Goal: Task Accomplishment & Management: Manage account settings

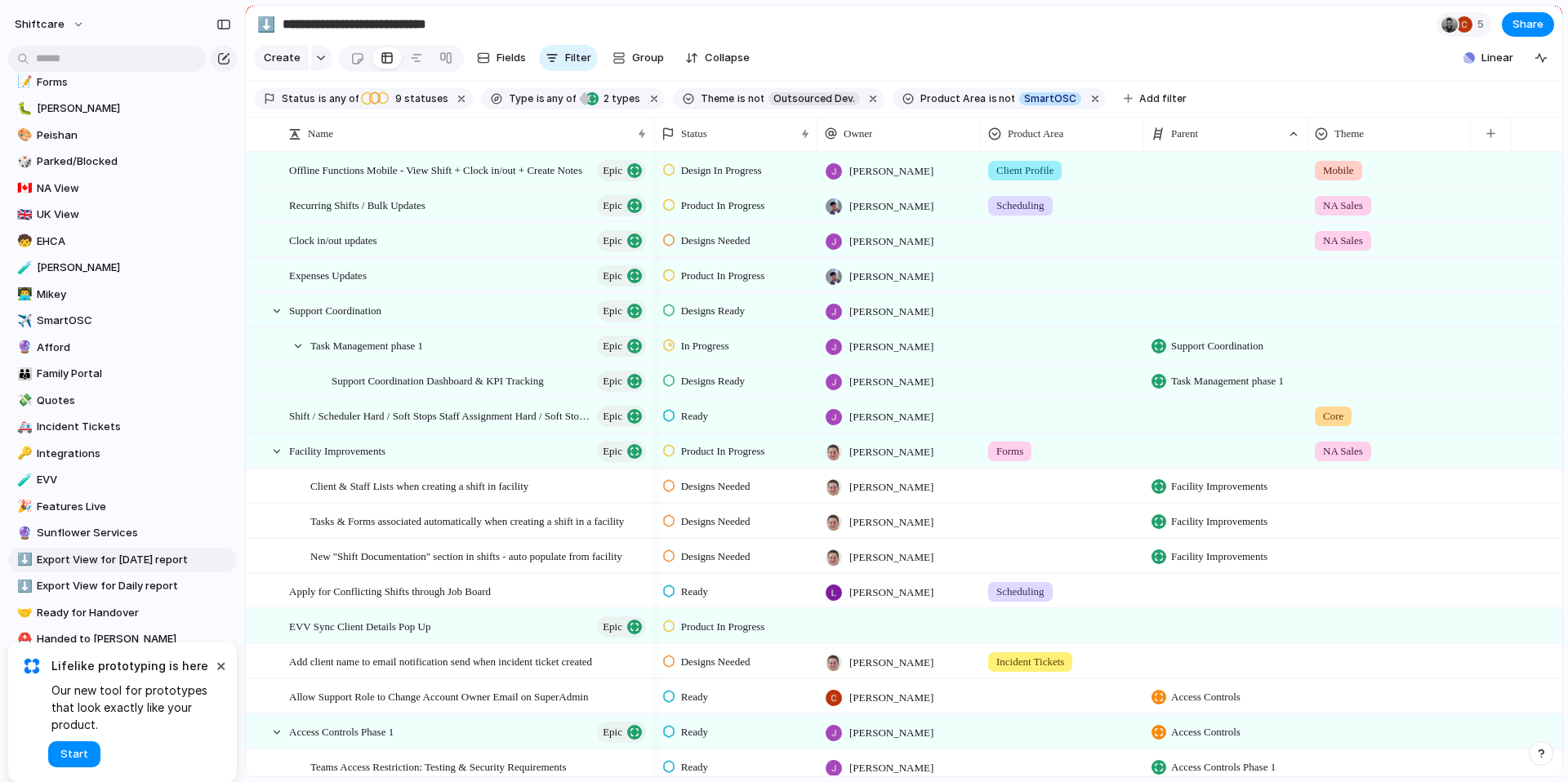
scroll to position [634, 0]
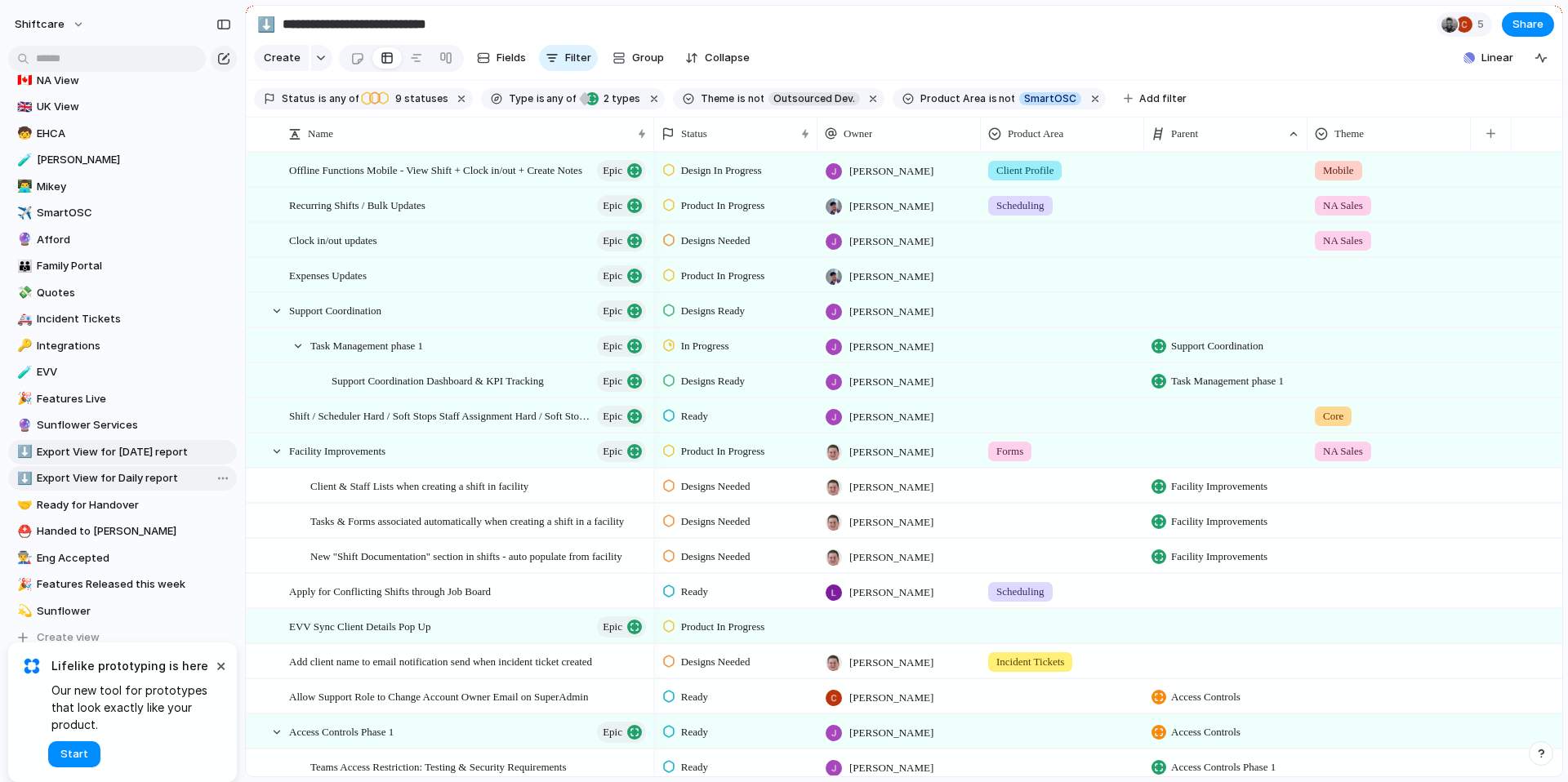
click at [85, 479] on span "Export View for Daily report" at bounding box center [134, 478] width 195 height 17
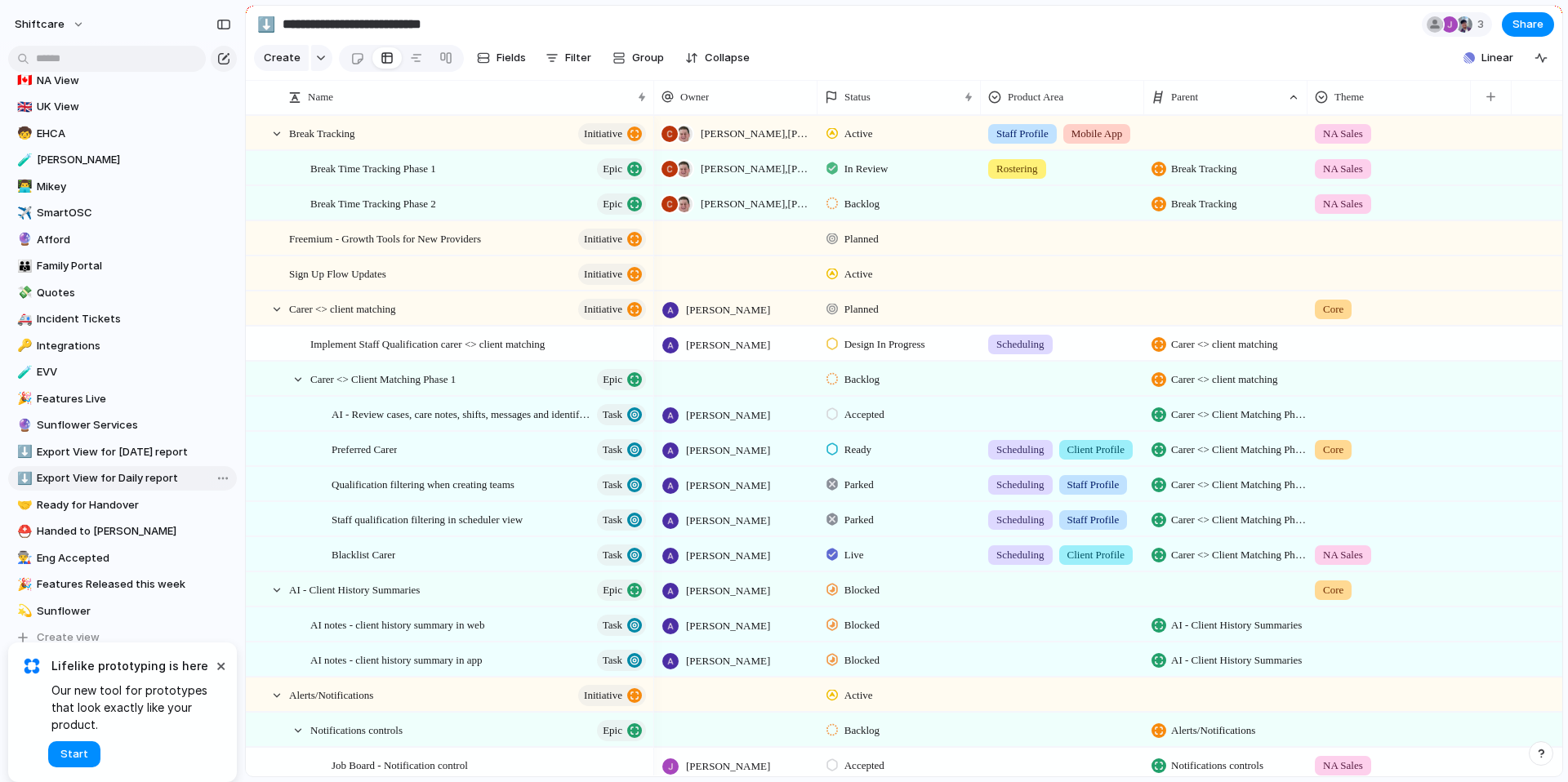
type input "**********"
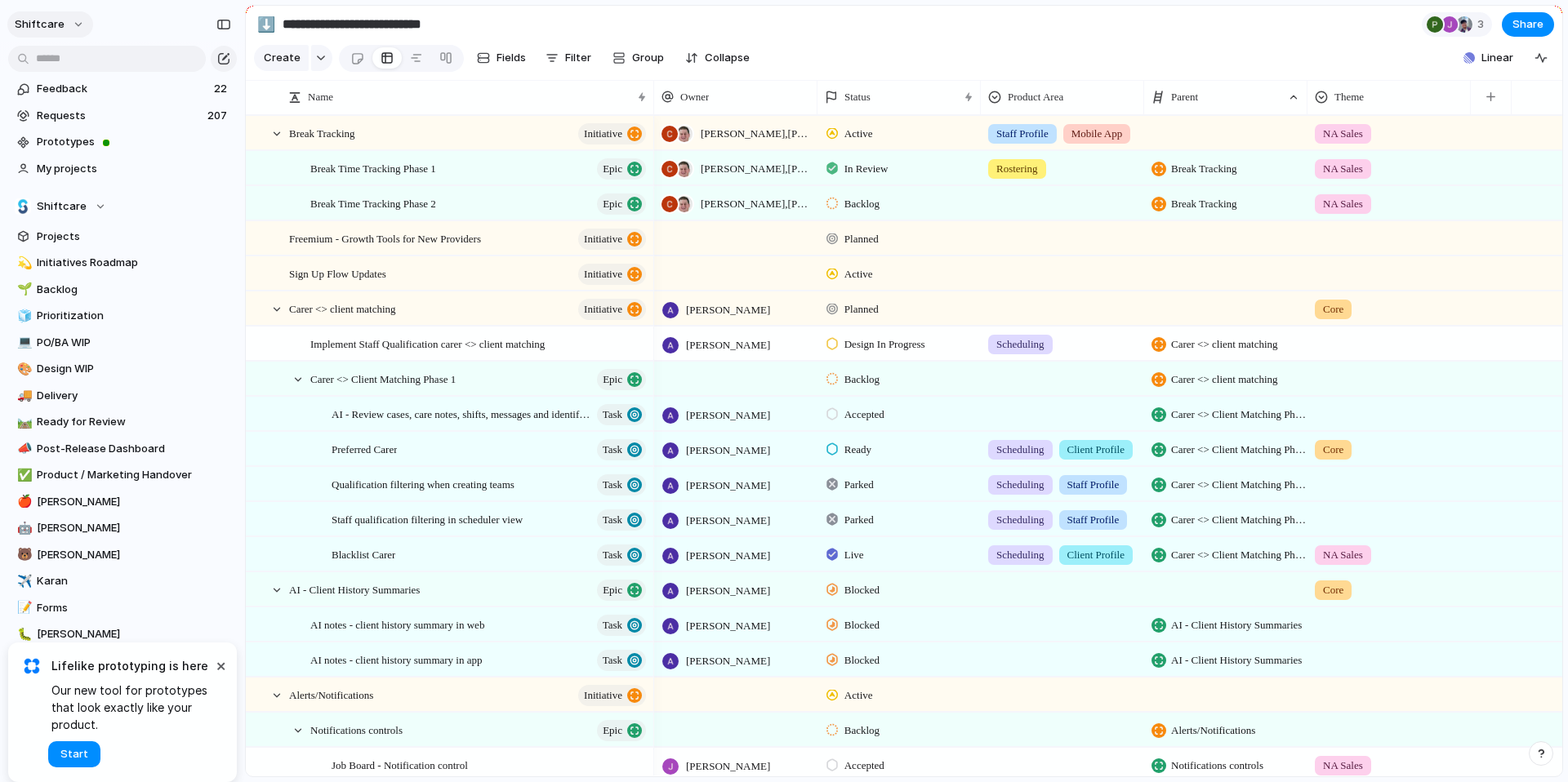
click at [64, 25] on button "shiftcare" at bounding box center [50, 24] width 86 height 26
click at [95, 49] on li "Settings" at bounding box center [79, 61] width 135 height 26
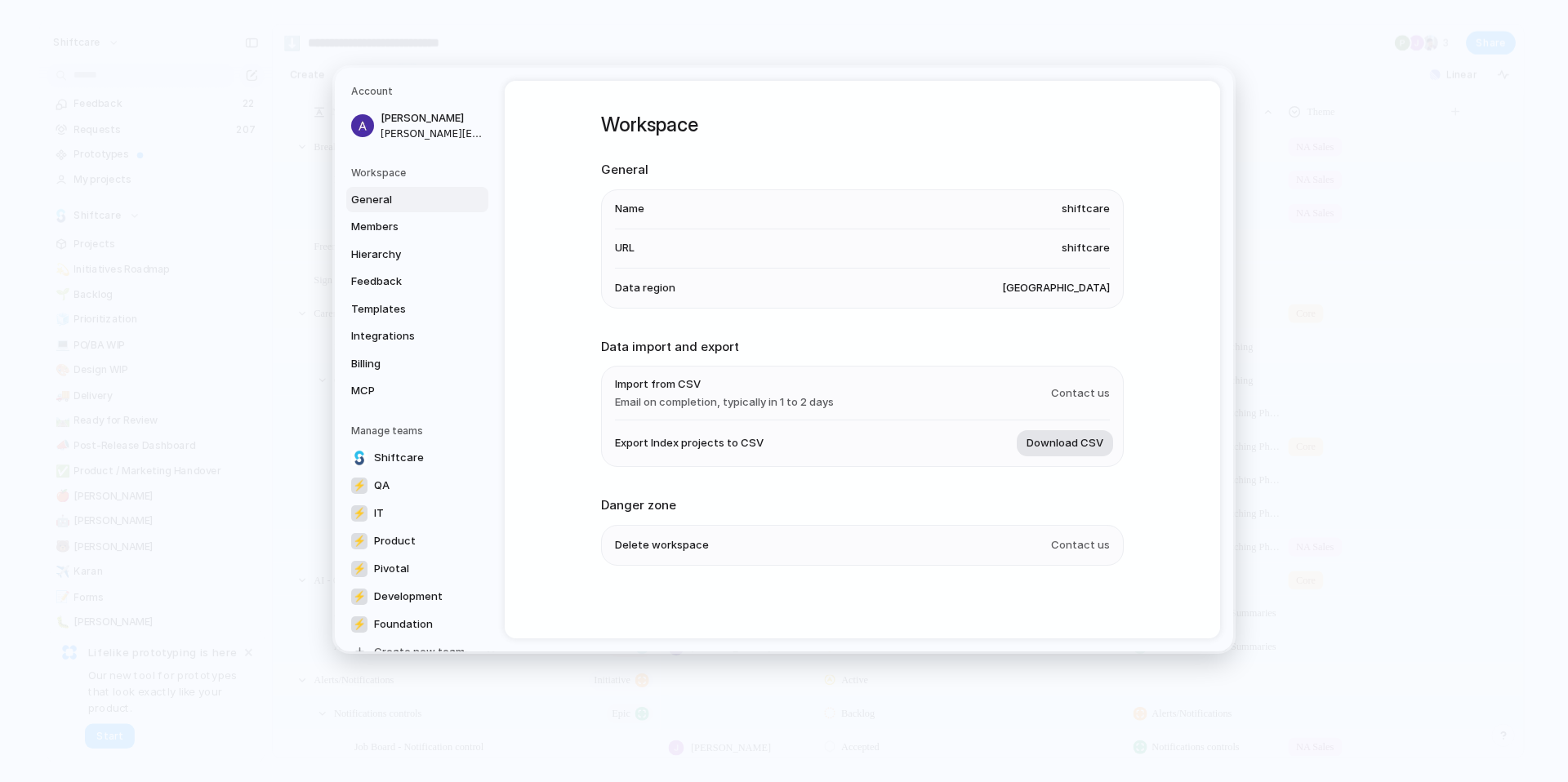
click at [1056, 446] on span "Download CSV" at bounding box center [1065, 443] width 77 height 17
